Goal: Information Seeking & Learning: Learn about a topic

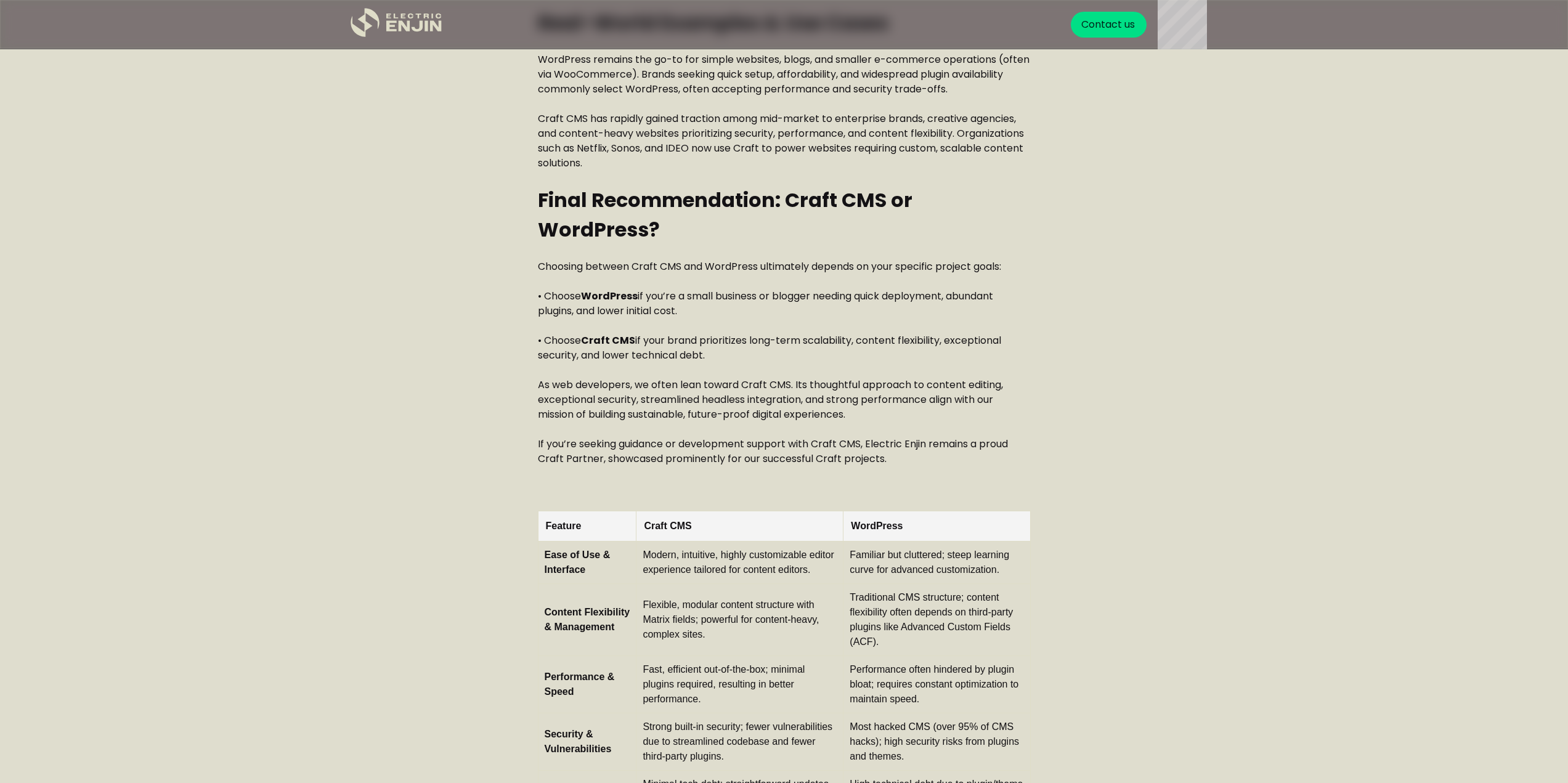
scroll to position [3633, 0]
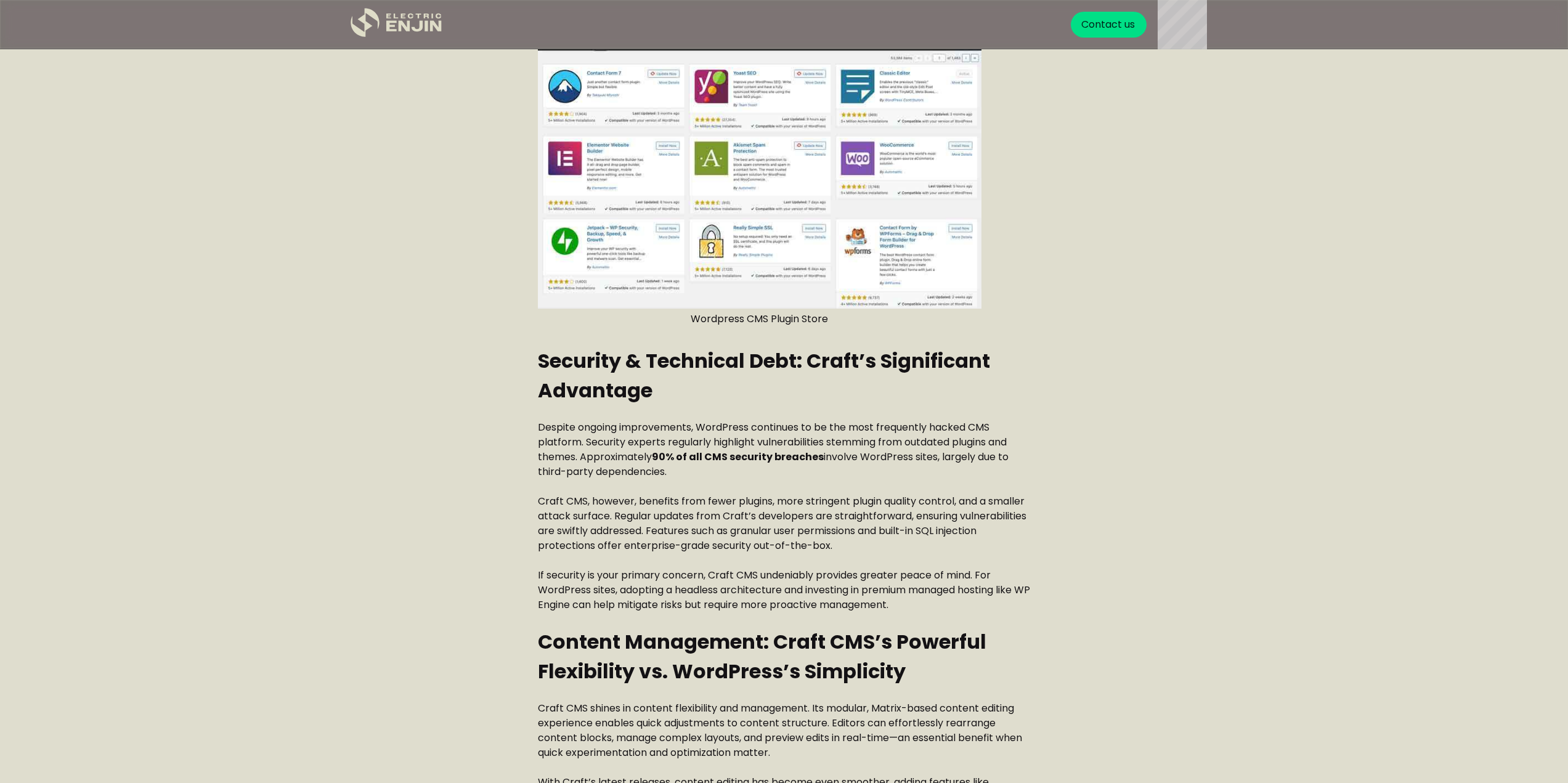
scroll to position [2094, 0]
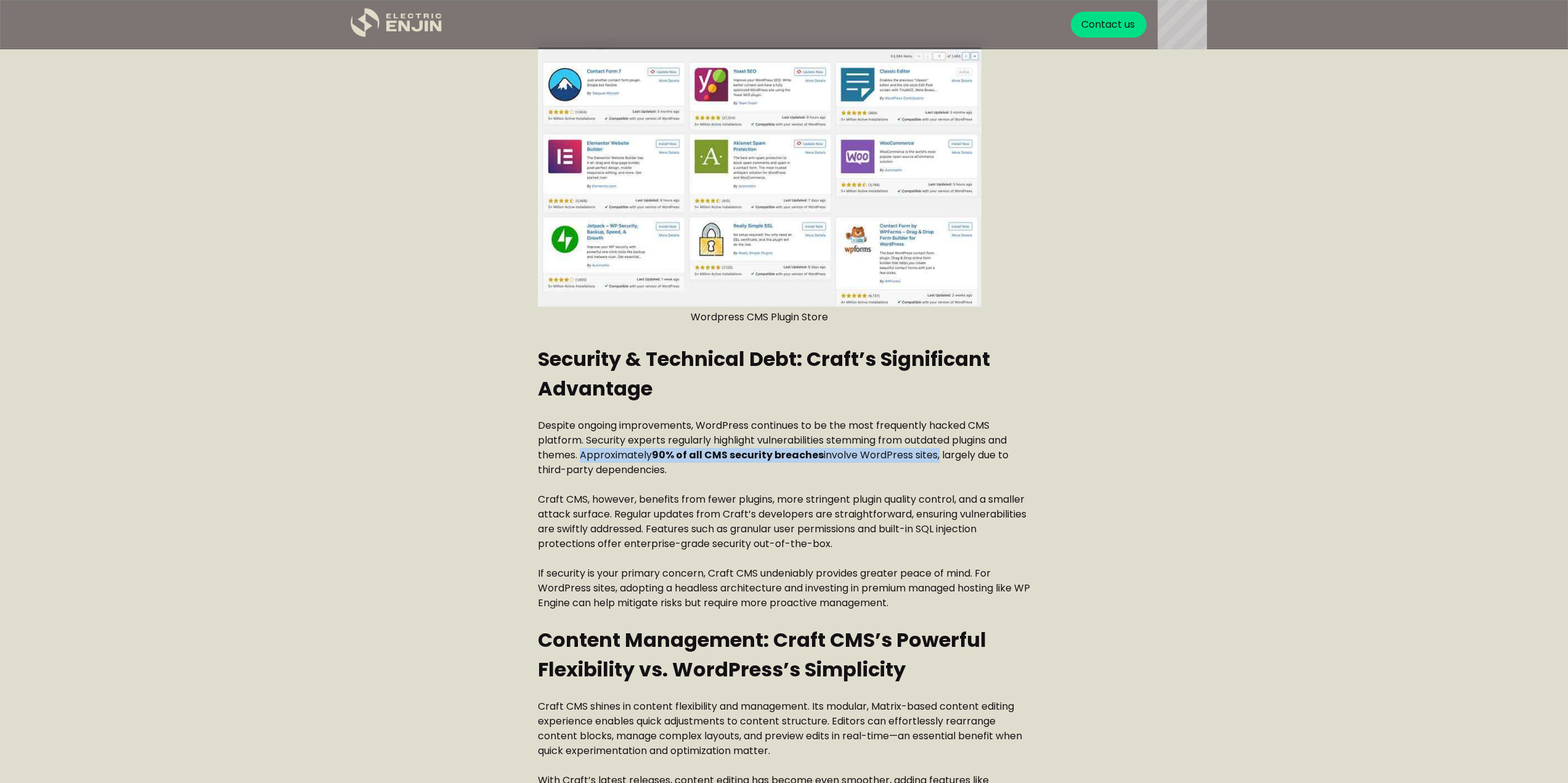
drag, startPoint x: 930, startPoint y: 456, endPoint x: 582, endPoint y: 459, distance: 348.0
click at [582, 459] on p "Despite ongoing improvements, WordPress continues to be the most frequently hac…" at bounding box center [784, 448] width 493 height 59
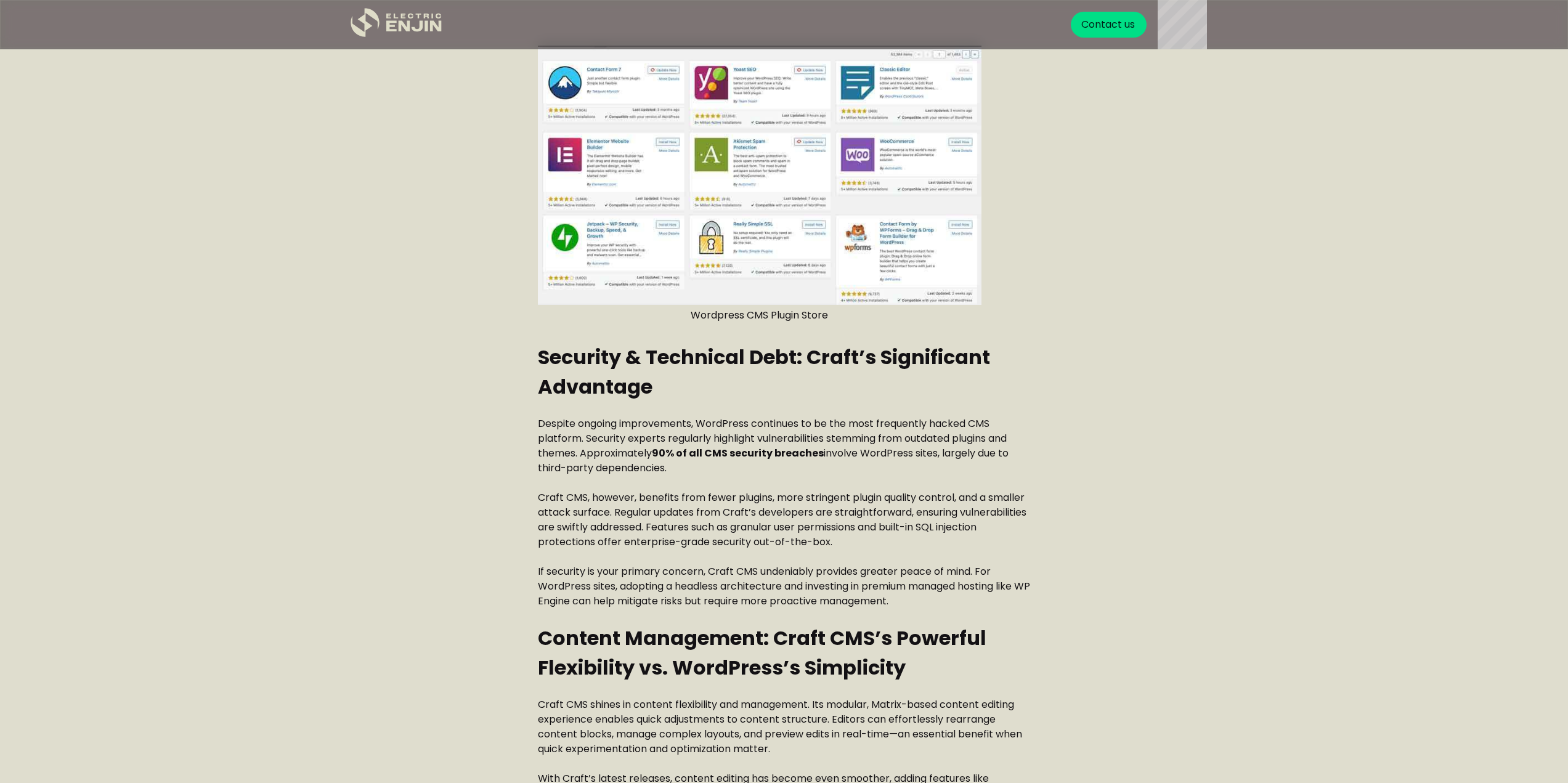
scroll to position [2278, 0]
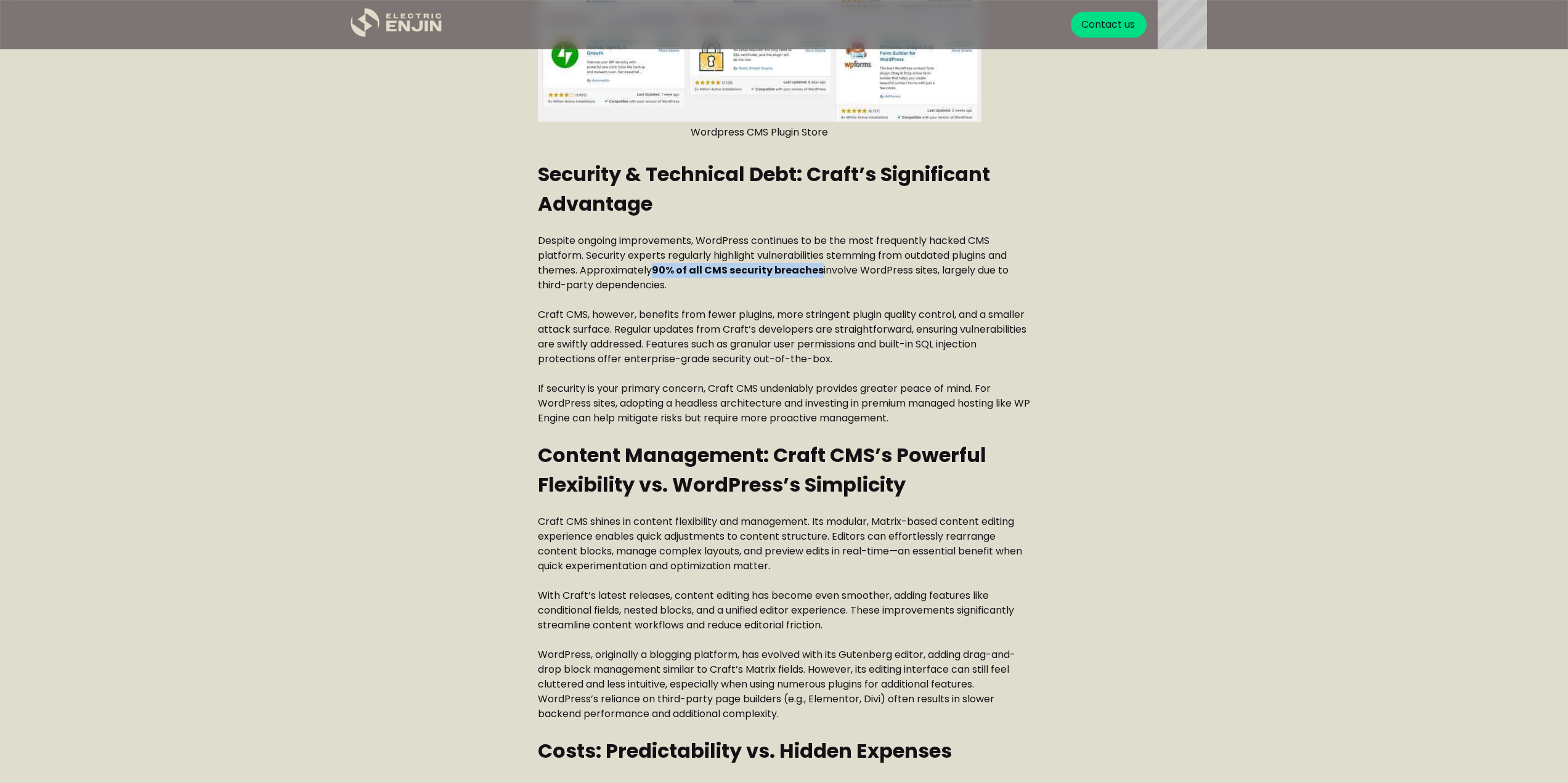
drag, startPoint x: 655, startPoint y: 269, endPoint x: 820, endPoint y: 272, distance: 165.0
click at [820, 272] on p "Despite ongoing improvements, WordPress continues to be the most frequently hac…" at bounding box center [784, 263] width 493 height 59
copy strong "90% of all CMS security breaches"
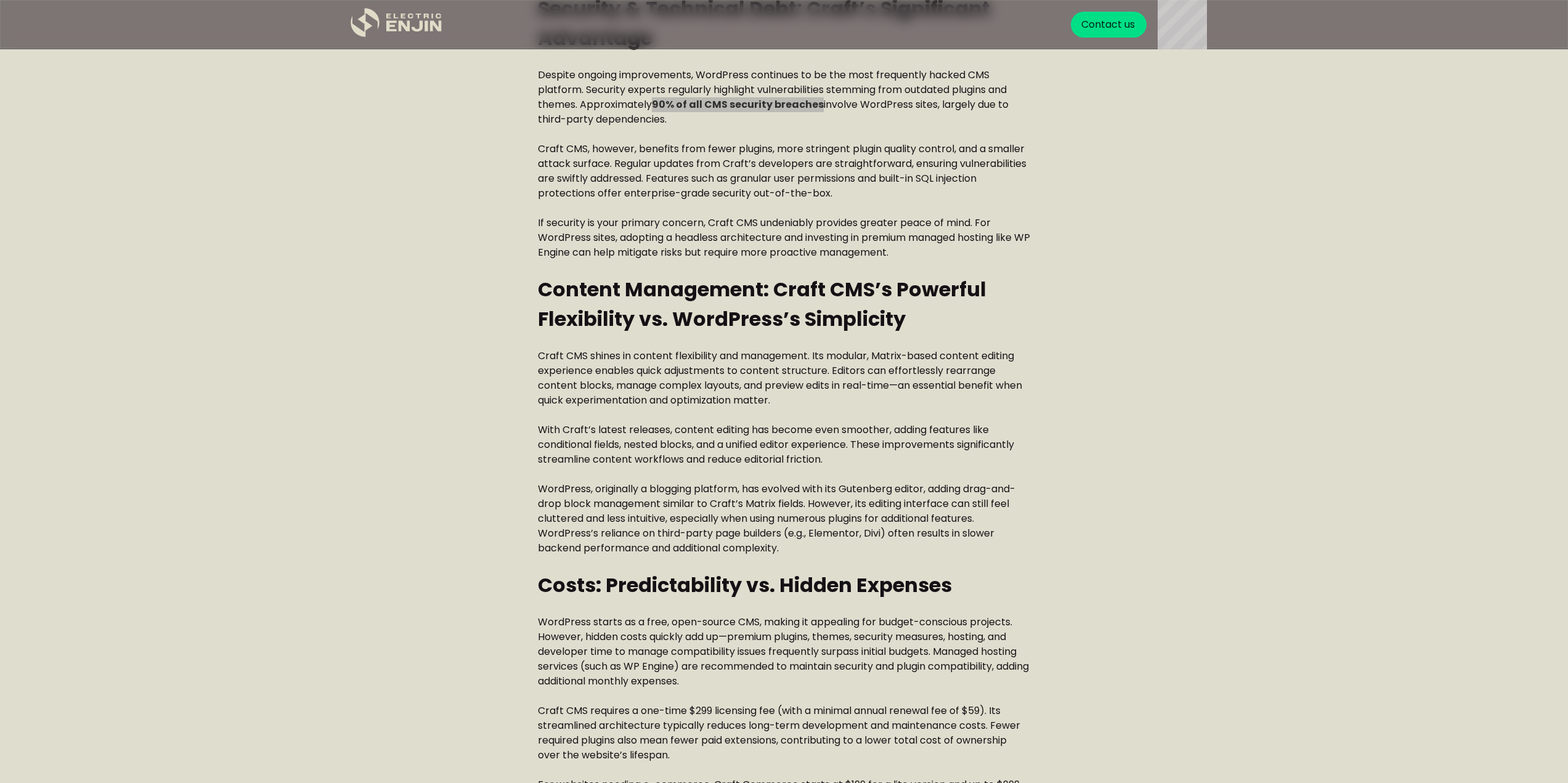
scroll to position [2833, 0]
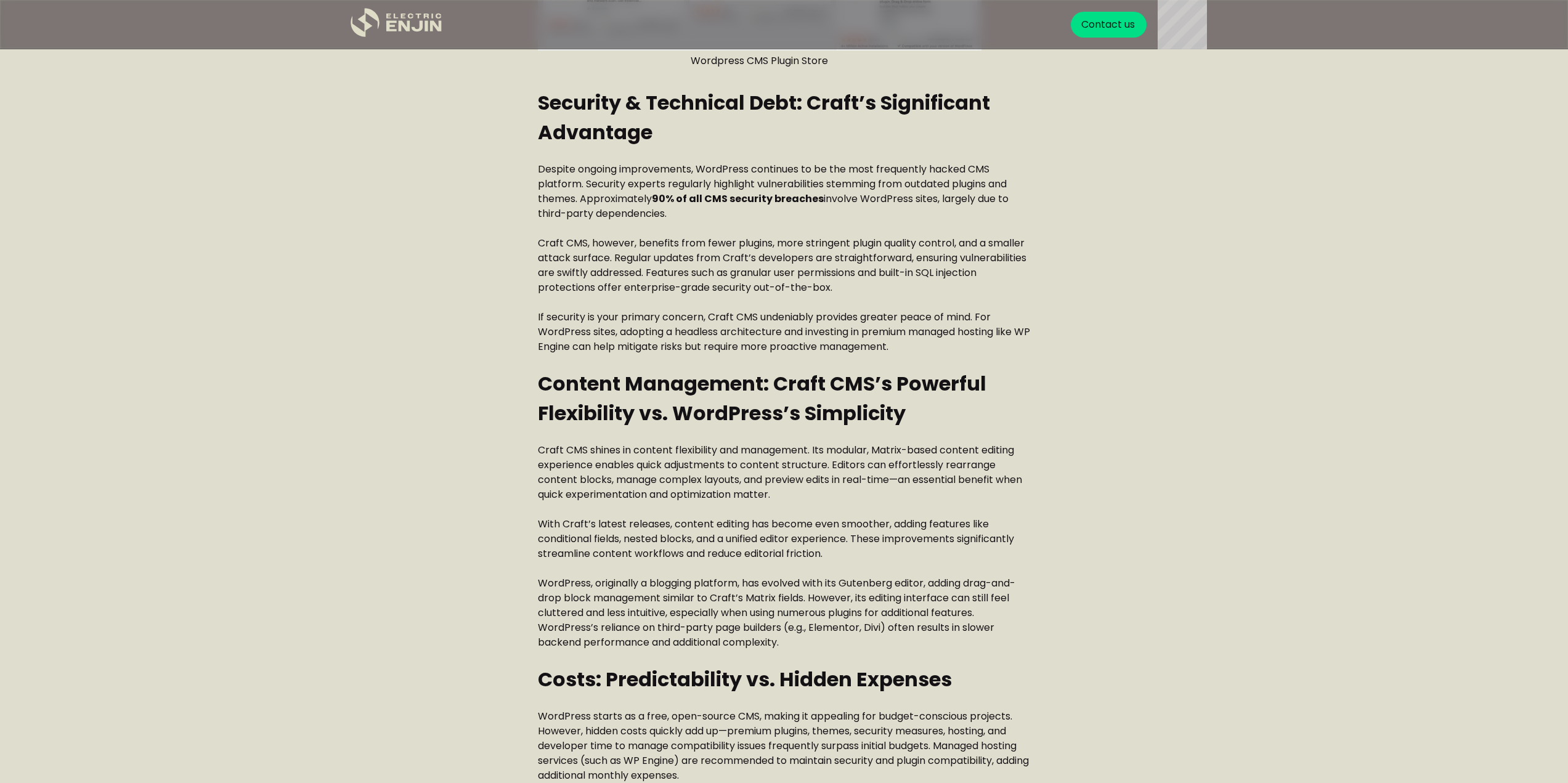
scroll to position [2094, 0]
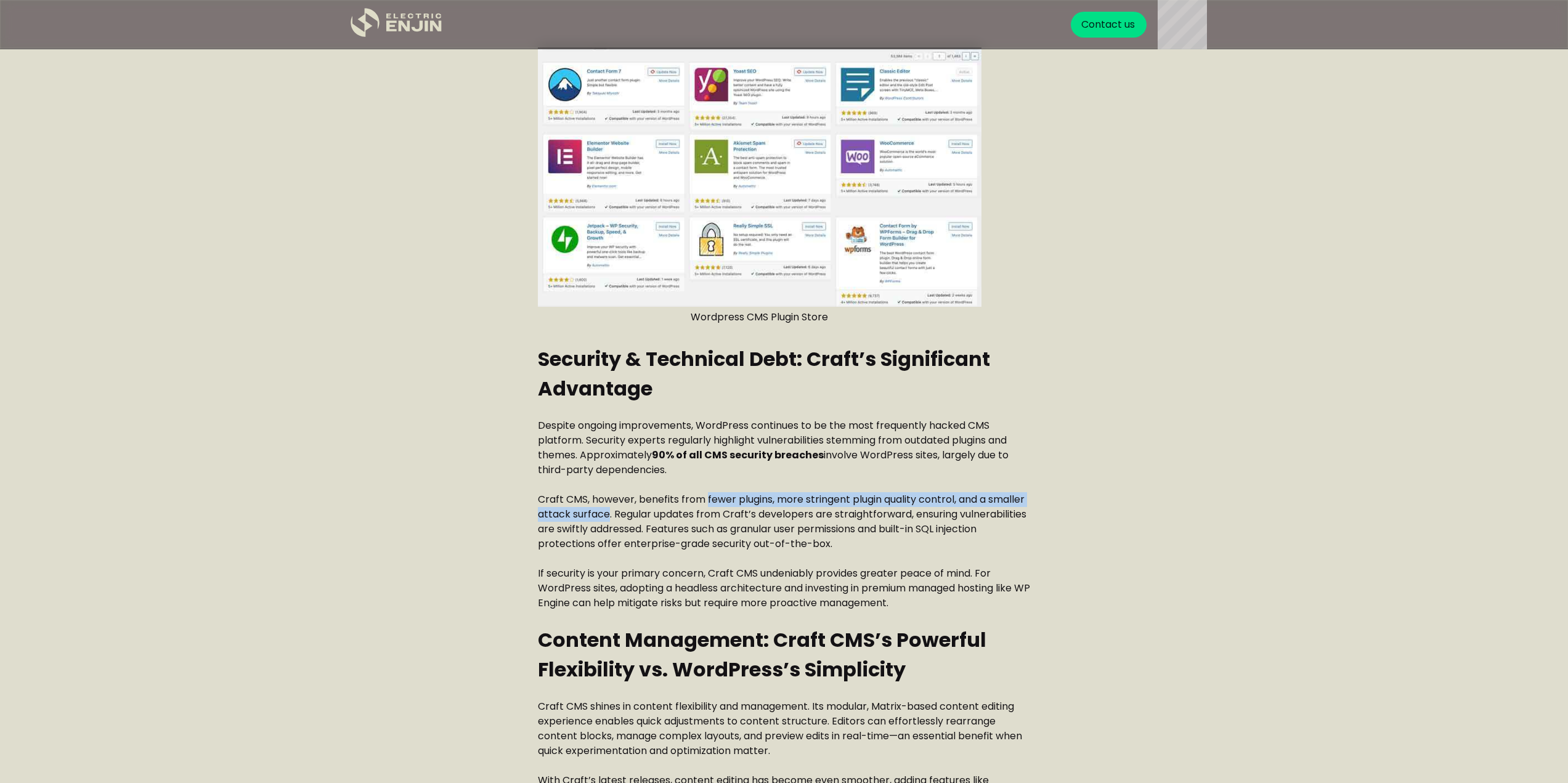
drag, startPoint x: 708, startPoint y: 498, endPoint x: 607, endPoint y: 507, distance: 101.4
click at [607, 507] on p "Craft CMS, however, benefits from fewer plugins, more stringent plugin quality …" at bounding box center [784, 521] width 493 height 59
copy p "fewer plugins, more stringent plugin quality control, and a smaller attack surf…"
click at [987, 407] on div "Craft CMS vs WordPress: Headless Freedom or Plugin Paradise? Building a website…" at bounding box center [784, 609] width 493 height 4214
click at [801, 442] on p "Despite ongoing improvements, WordPress continues to be the most frequently hac…" at bounding box center [784, 448] width 493 height 59
